Goal: Task Accomplishment & Management: Complete application form

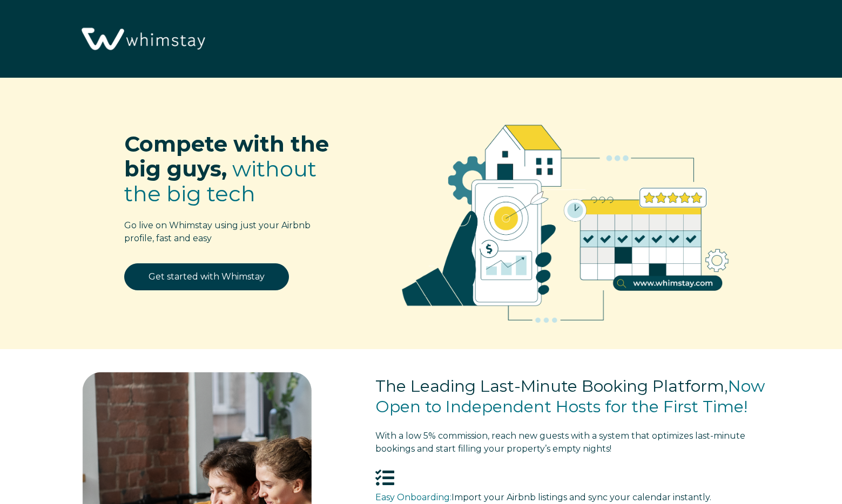
select select "US"
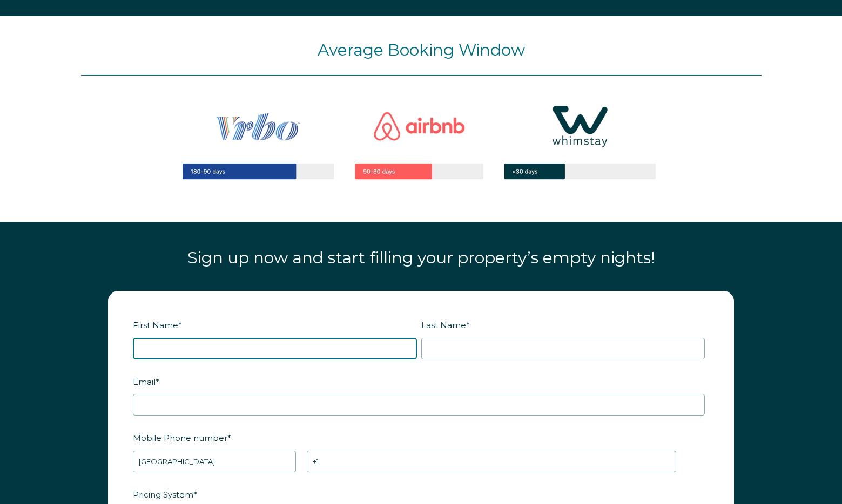
drag, startPoint x: 197, startPoint y: 345, endPoint x: 212, endPoint y: 339, distance: 16.5
click at [197, 345] on input "First Name *" at bounding box center [275, 349] width 284 height 22
type input "Josh"
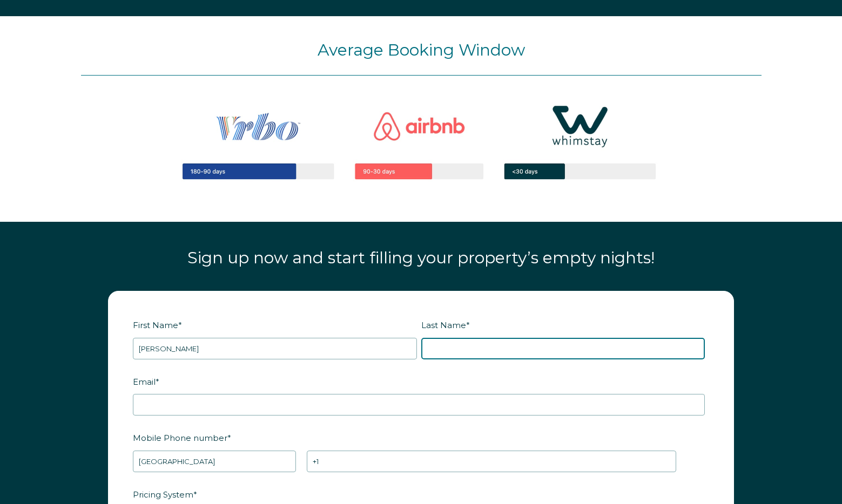
type input "Severson"
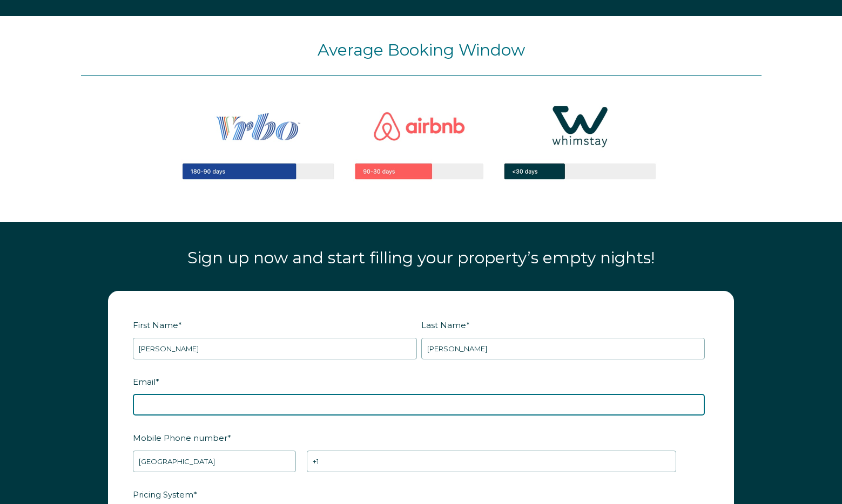
type input "joshseverson33@gmail.com"
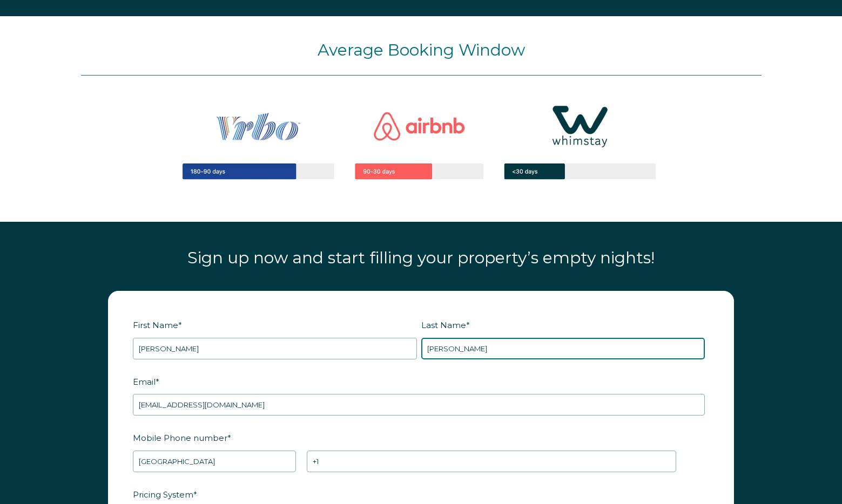
click at [487, 345] on input "Severson" at bounding box center [563, 349] width 284 height 22
type input "RBOT16"
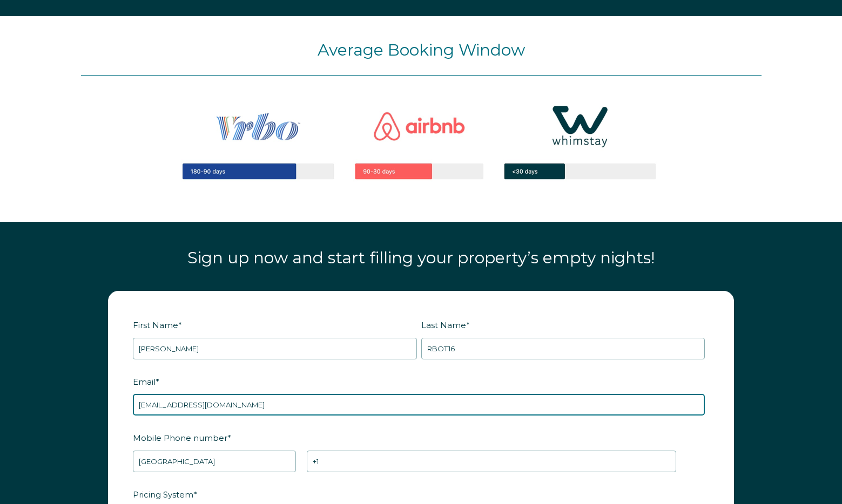
drag, startPoint x: 194, startPoint y: 406, endPoint x: 226, endPoint y: 414, distance: 32.8
click at [194, 406] on input "joshseverson33@gmail.com" at bounding box center [419, 405] width 572 height 22
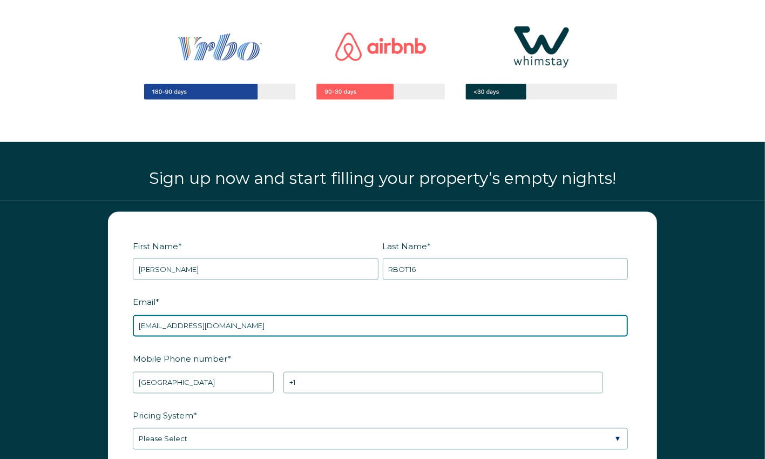
paste input "RBOT16"
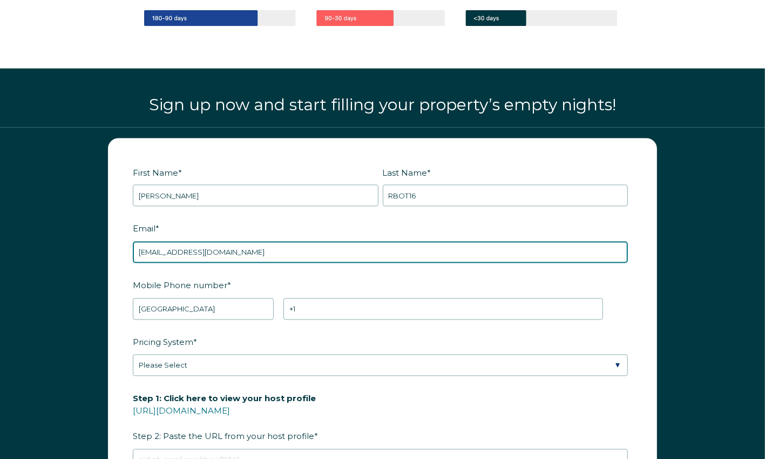
scroll to position [1184, 0]
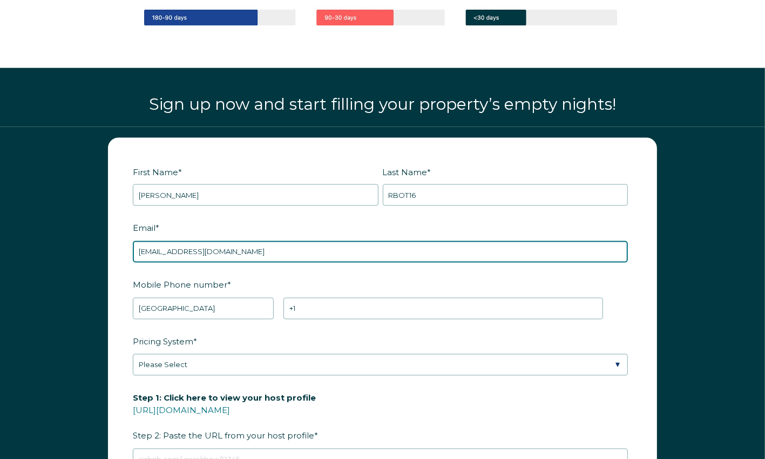
type input "joshseverson33RBOT16@gmail.com"
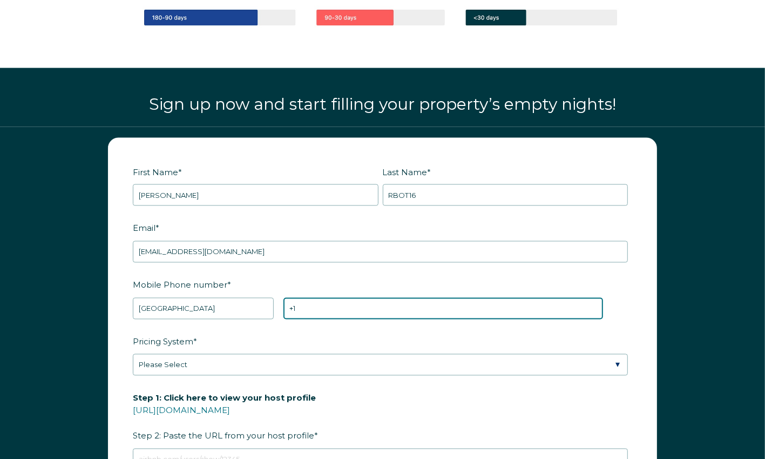
click at [342, 304] on input "+1" at bounding box center [444, 309] width 320 height 22
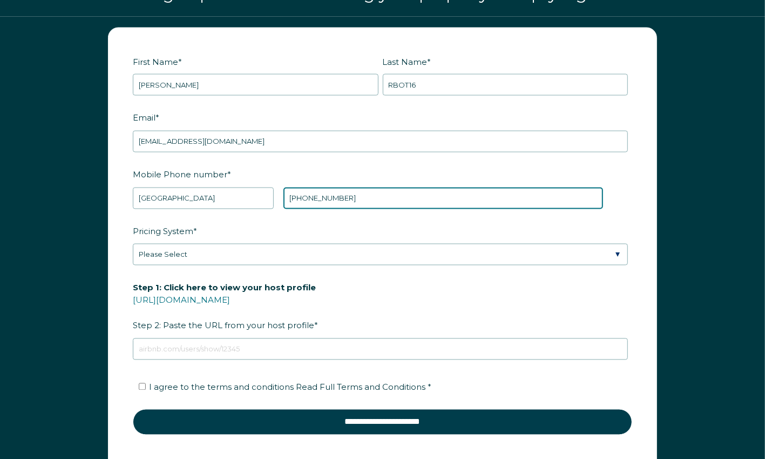
type input "+1 5453234533"
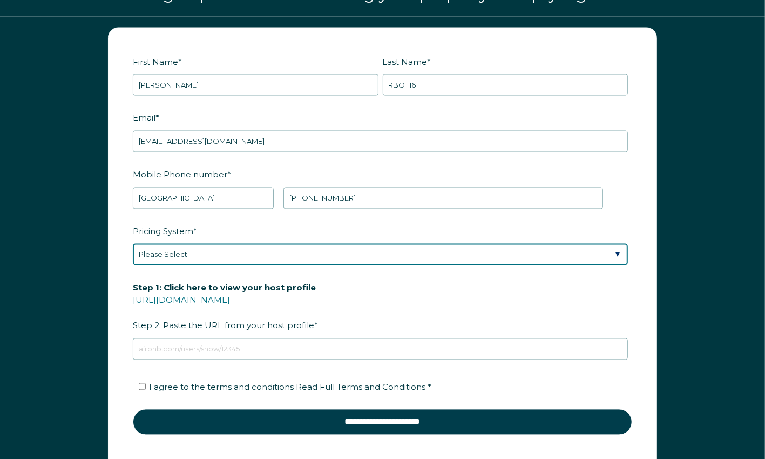
click at [285, 253] on select "Please Select Manual Airbnb Smart Pricing PriceLabs Wheelhouse Beyond Pricing 3…" at bounding box center [380, 255] width 495 height 22
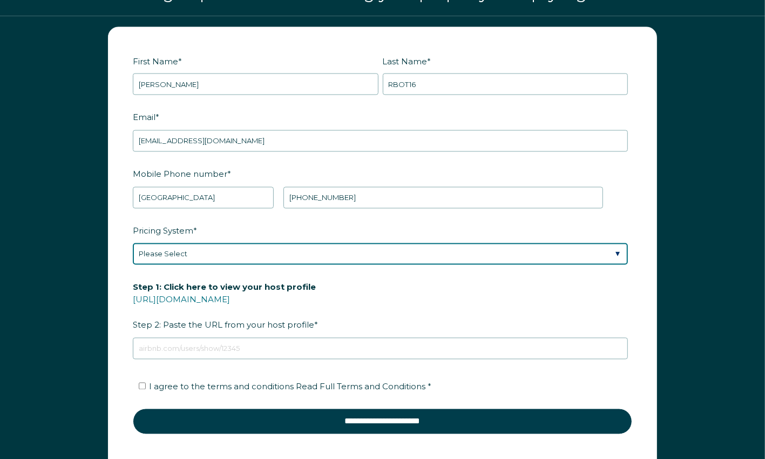
select select "Wheelhouse"
click at [133, 243] on select "Please Select Manual Airbnb Smart Pricing PriceLabs Wheelhouse Beyond Pricing 3…" at bounding box center [380, 254] width 495 height 22
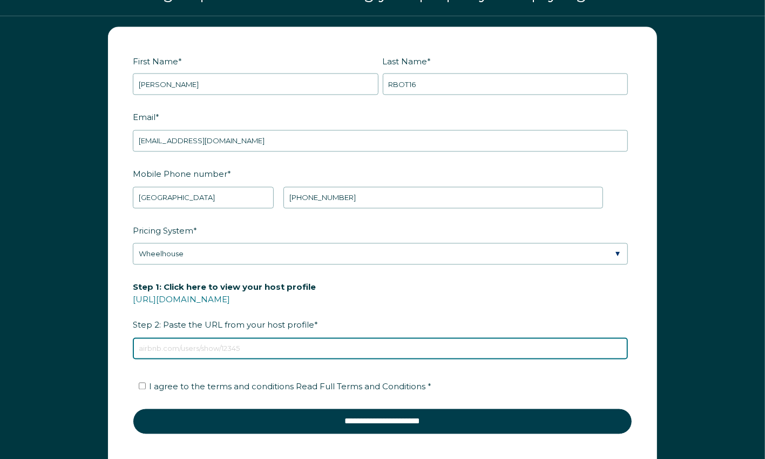
click at [265, 348] on input "Step 1: Click here to view your host profile https://www.airbnb.com/users/show/…" at bounding box center [380, 349] width 495 height 22
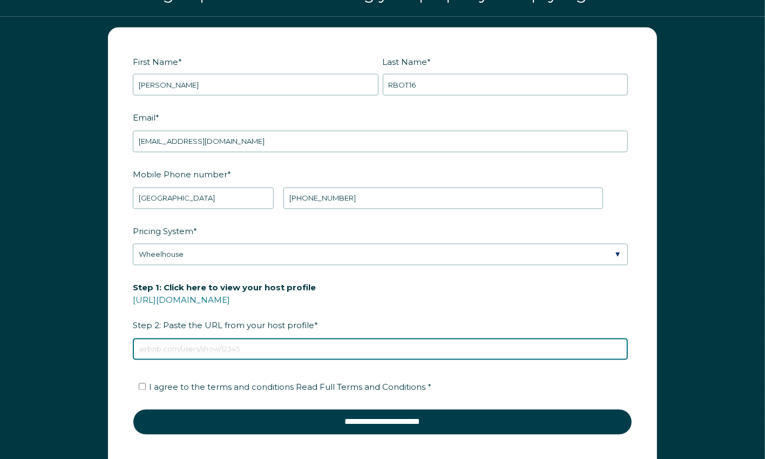
click at [264, 345] on input "Step 1: Click here to view your host profile https://www.airbnb.com/users/show/…" at bounding box center [380, 349] width 495 height 22
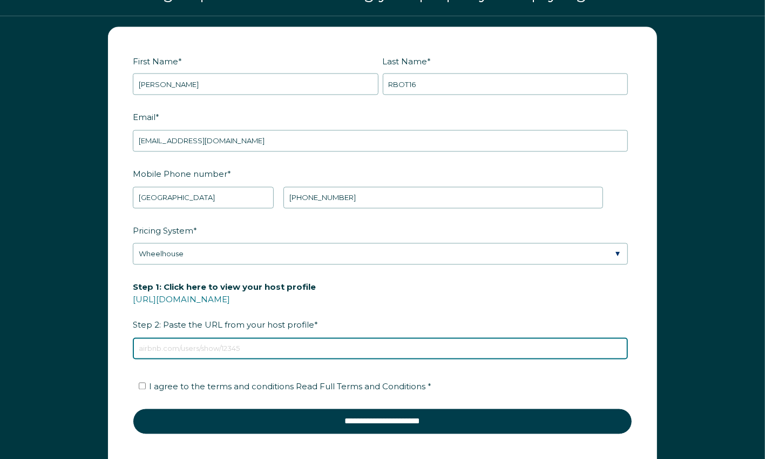
click at [262, 348] on input "Step 1: Click here to view your host profile https://www.airbnb.com/users/show/…" at bounding box center [380, 349] width 495 height 22
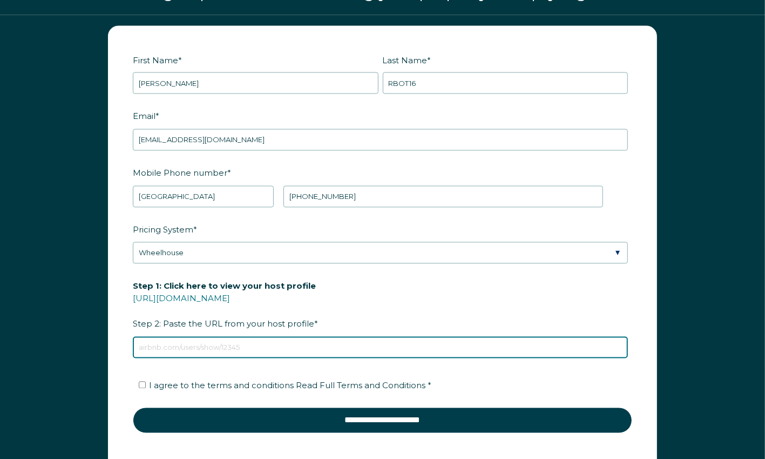
click at [260, 346] on input "Step 1: Click here to view your host profile https://www.airbnb.com/users/show/…" at bounding box center [380, 347] width 495 height 22
type input "https://www.airbnb.com/users/show/2851031"
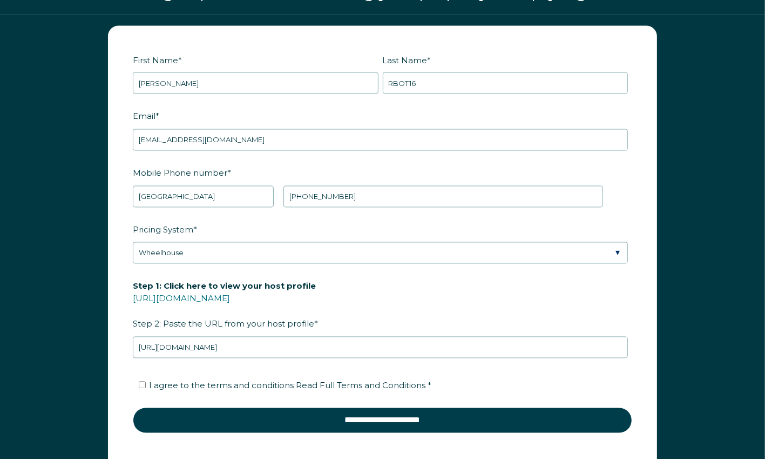
click at [185, 384] on span "I agree to the terms and conditions Read Full Terms and Conditions *" at bounding box center [290, 385] width 282 height 10
click at [146, 384] on input "I agree to the terms and conditions Read Full Terms and Conditions *" at bounding box center [142, 384] width 7 height 7
checkbox input "true"
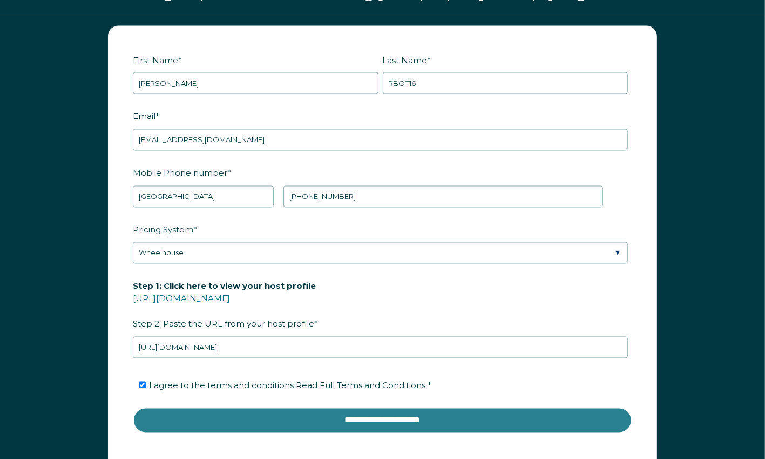
click at [272, 419] on input "**********" at bounding box center [383, 420] width 500 height 26
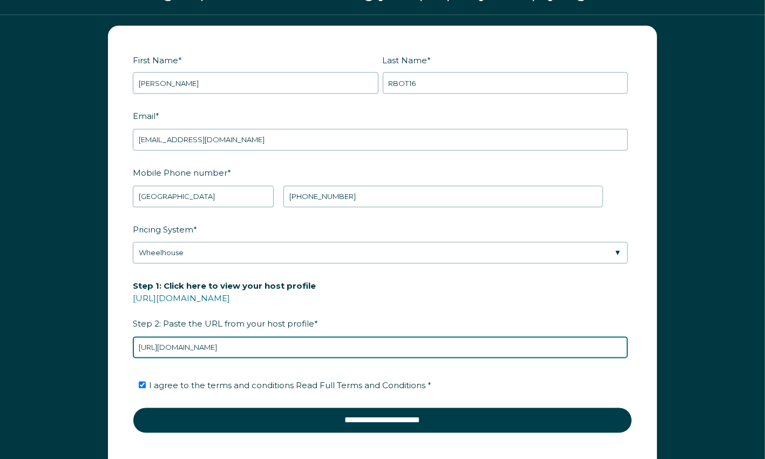
click at [298, 353] on input "https://www.airbnb.com/users/show/2851031" at bounding box center [380, 347] width 495 height 22
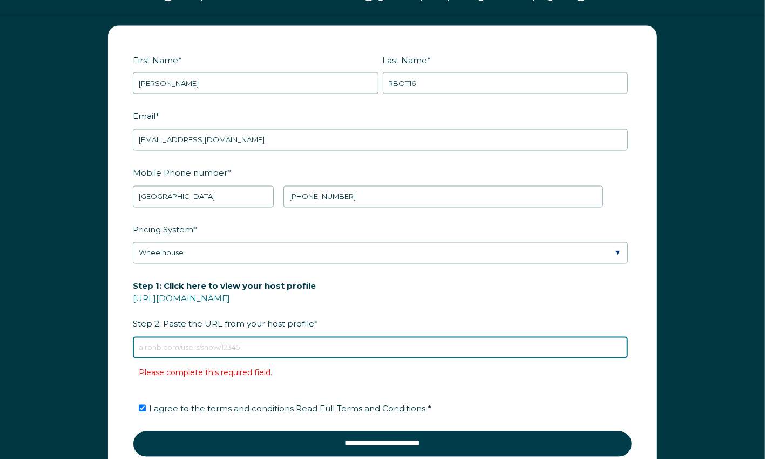
click at [257, 347] on input "Step 1: Click here to view your host profile https://www.airbnb.com/users/show/…" at bounding box center [380, 347] width 495 height 22
type input "https://www.airbnb.com/users/show/224424550"
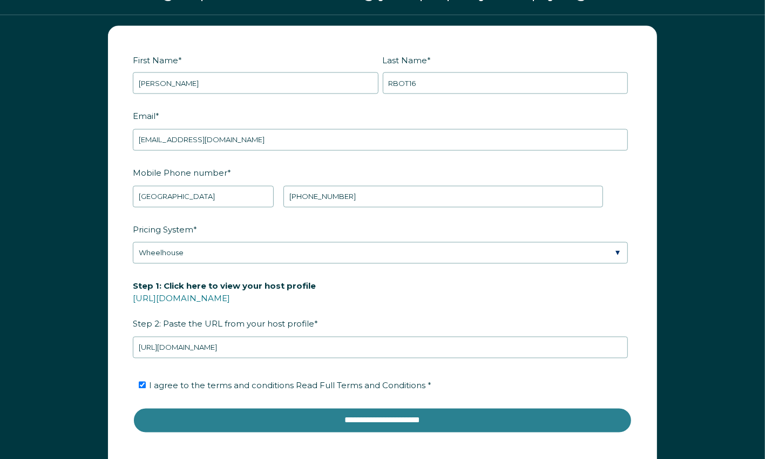
click at [277, 423] on input "**********" at bounding box center [383, 420] width 500 height 26
